Goal: Check status: Check status

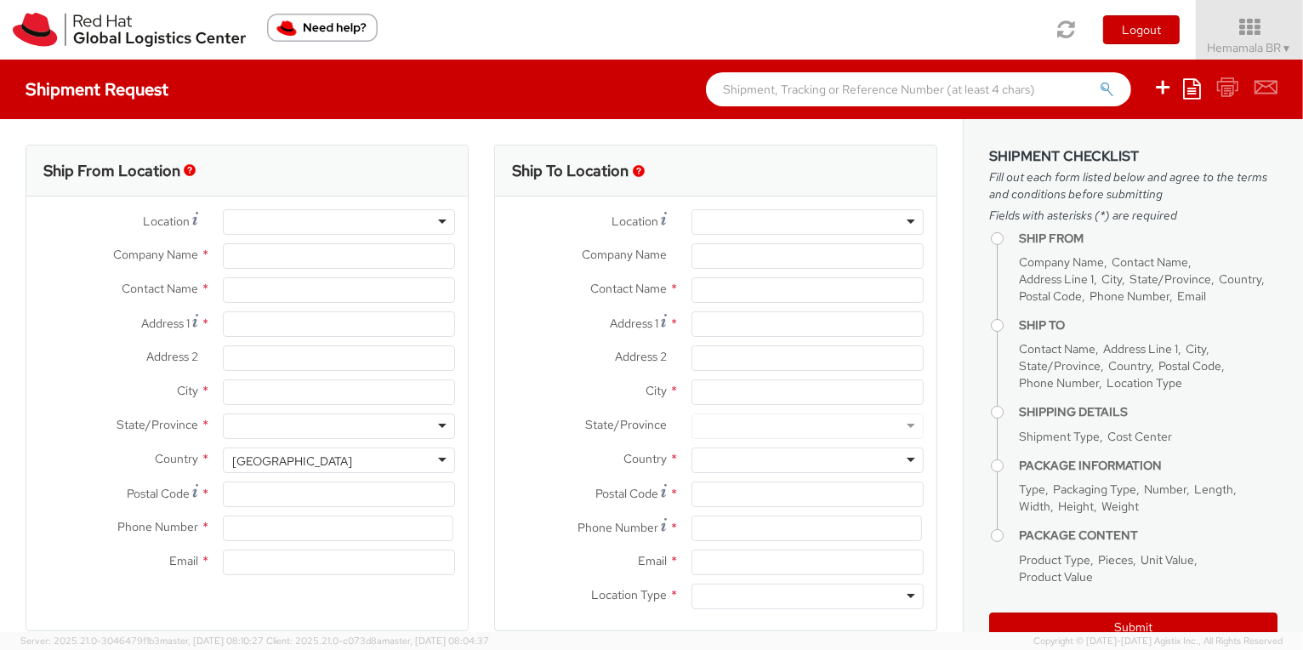
select select "450"
select select
type input "Red Hat"
type input "Hemamala BR"
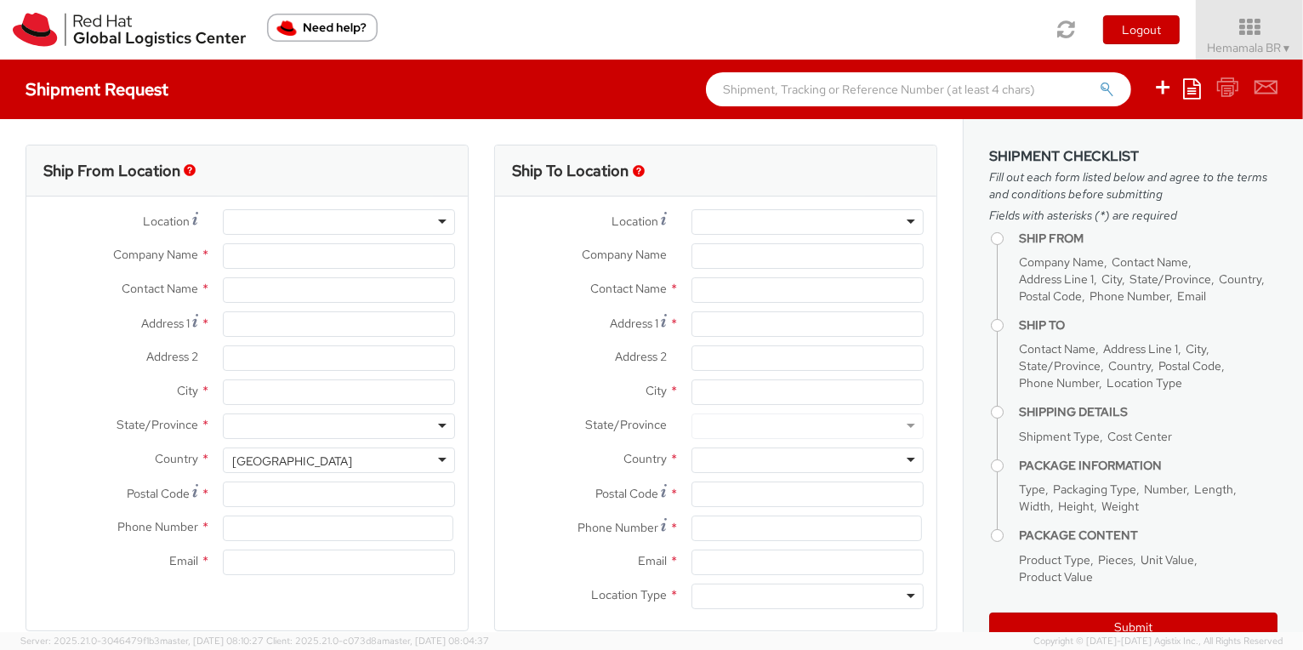
type input "918046128740"
type input "[EMAIL_ADDRESS][DOMAIN_NAME]"
click at [1246, 31] on icon at bounding box center [1249, 27] width 123 height 24
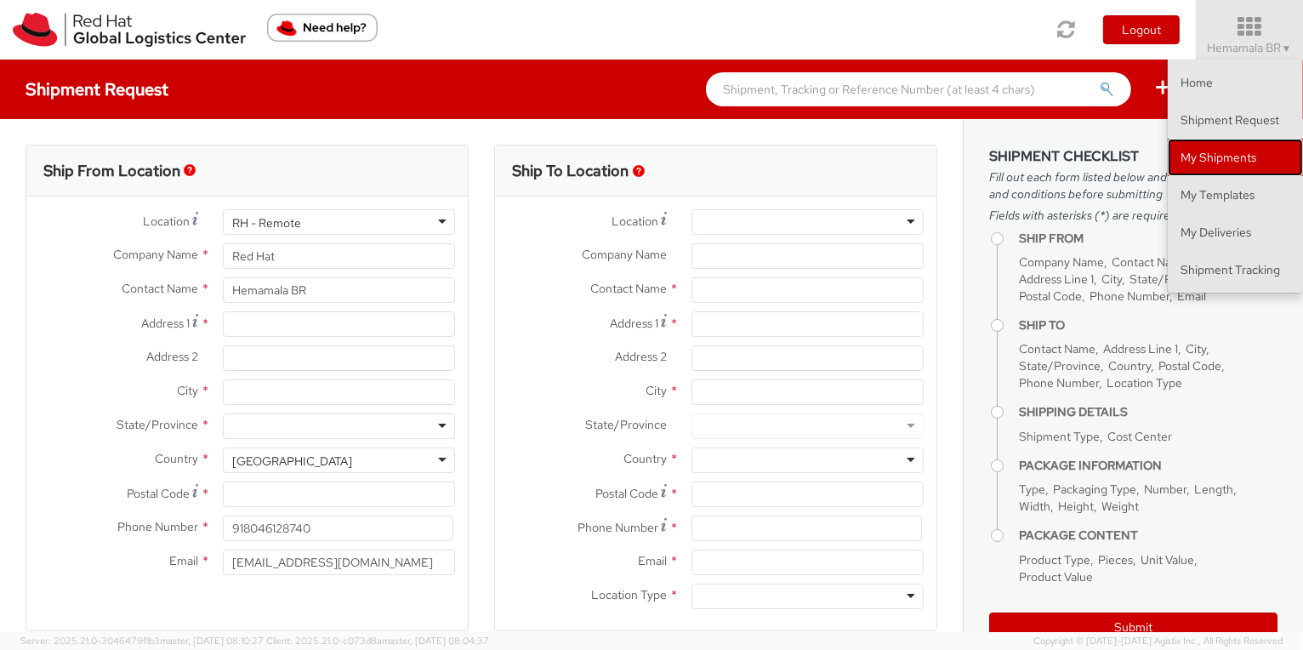
click at [1203, 162] on link "My Shipments" at bounding box center [1235, 157] width 135 height 37
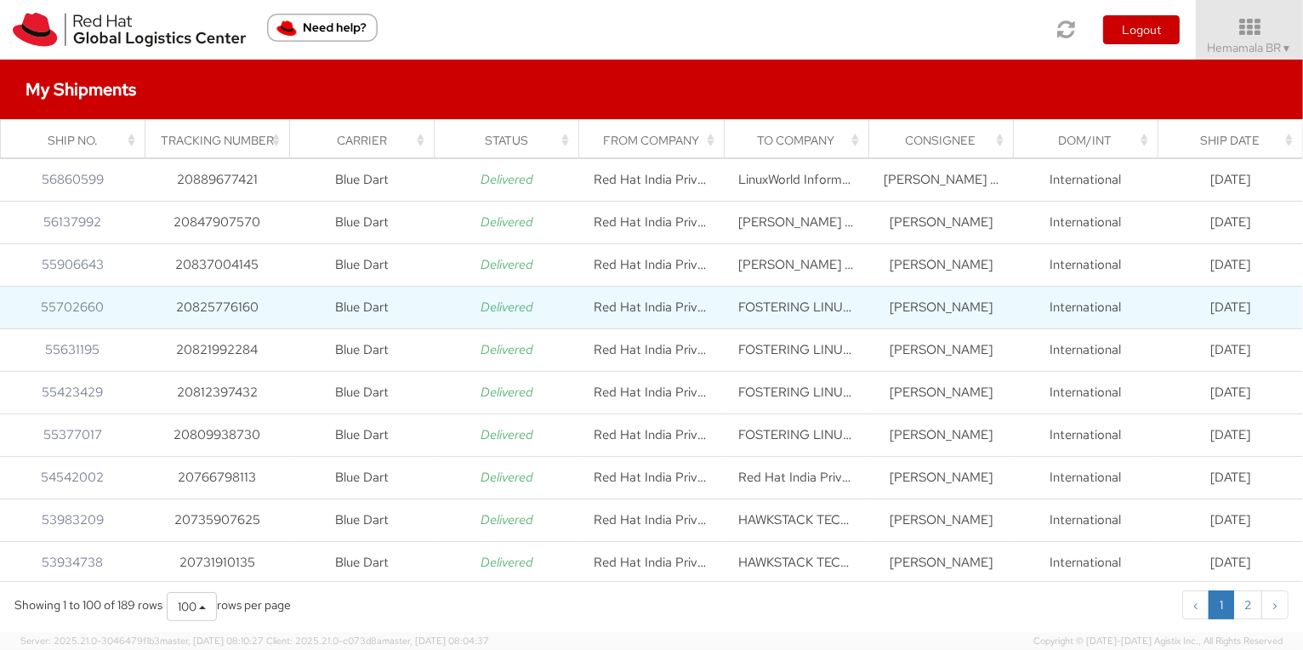
click at [185, 307] on td "20825776160" at bounding box center [217, 307] width 145 height 43
copy td "20825776160"
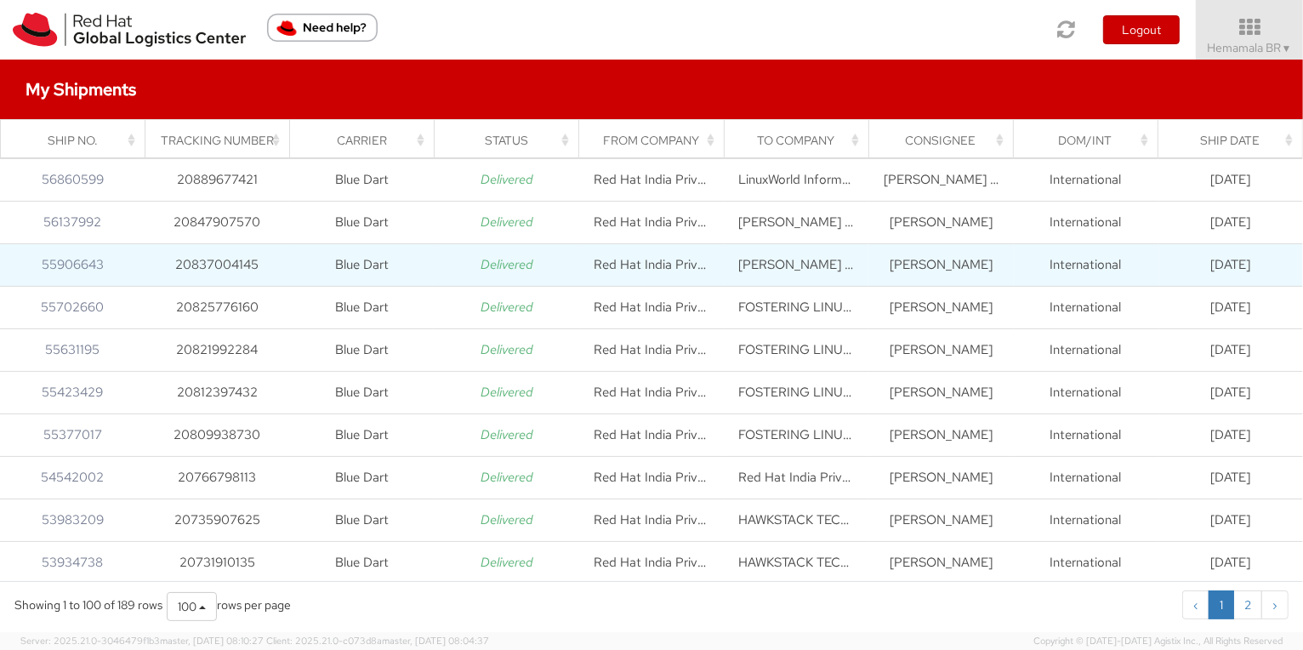
click at [184, 265] on td "20837004145" at bounding box center [217, 264] width 145 height 43
copy td "20837004145"
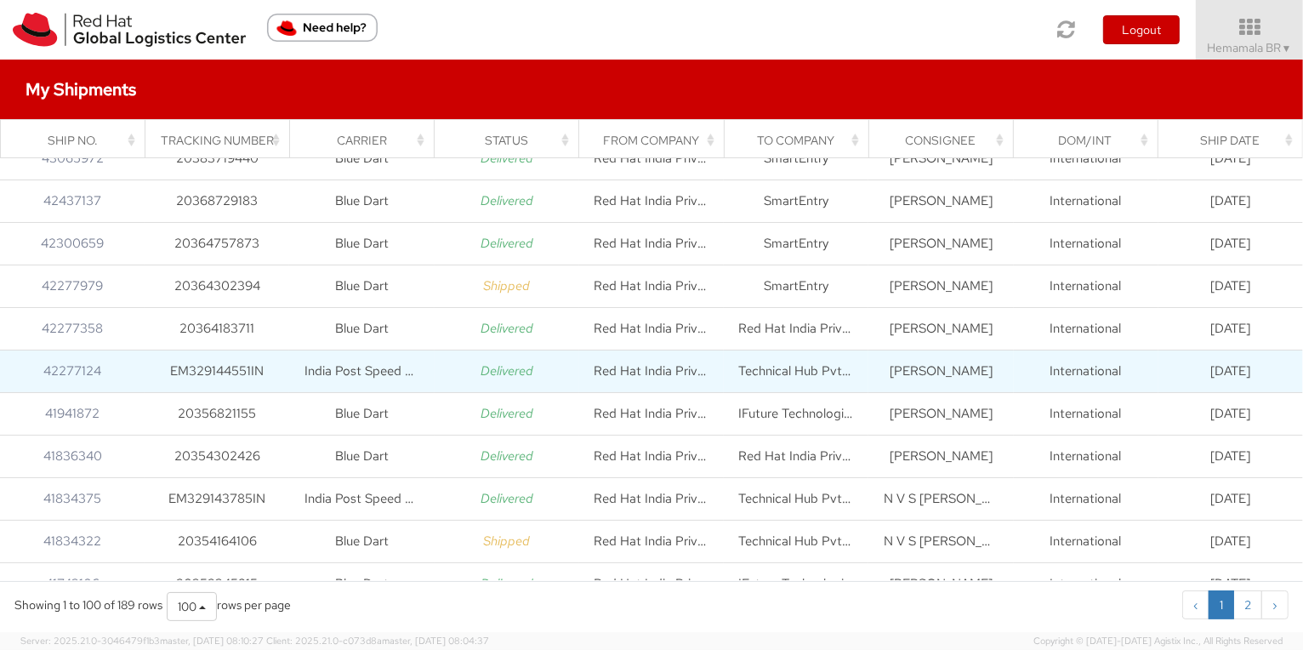
click at [214, 364] on td "EM329144551IN" at bounding box center [217, 371] width 145 height 43
click at [205, 365] on td "EM329144551IN" at bounding box center [217, 371] width 145 height 43
copy td "EM329144551IN"
